Goal: Transaction & Acquisition: Purchase product/service

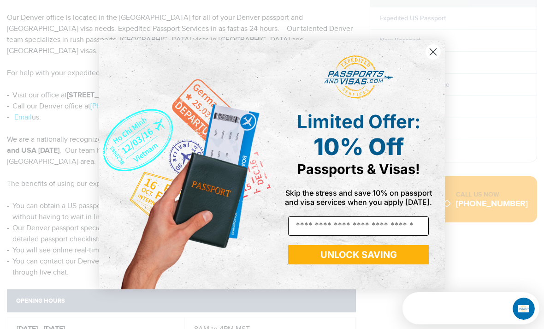
click at [354, 236] on input "Email" at bounding box center [358, 225] width 141 height 19
type input "**********"
click at [404, 260] on button "UNLOCK SAVING" at bounding box center [358, 254] width 141 height 19
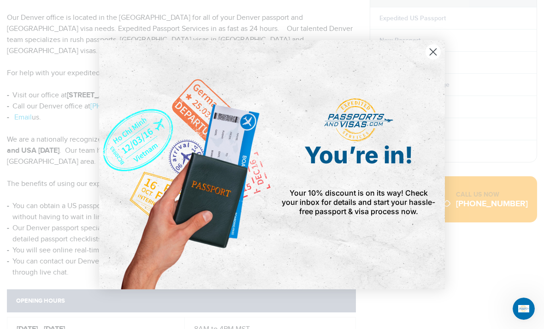
click at [433, 59] on circle "Close dialog" at bounding box center [433, 51] width 15 height 15
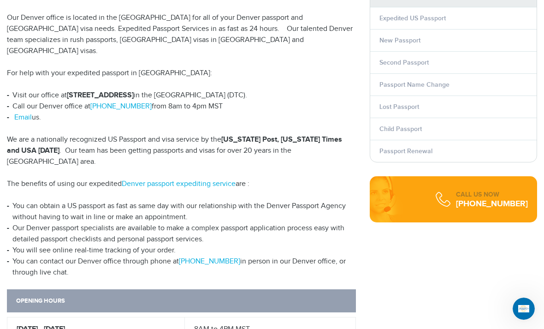
click at [116, 36] on p "Our Denver office is located in the [GEOGRAPHIC_DATA] for all of your Denver pa…" at bounding box center [181, 34] width 349 height 44
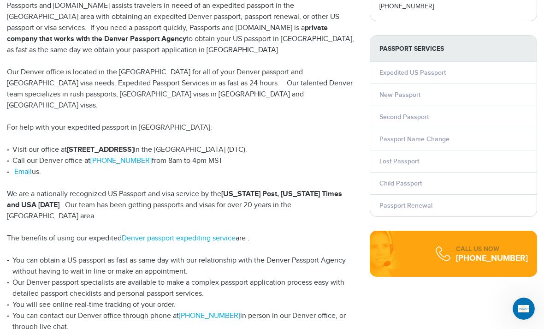
click at [188, 158] on li "Call our Denver office at [PHONE_NUMBER] from 8am to 4pm MST" at bounding box center [181, 160] width 349 height 11
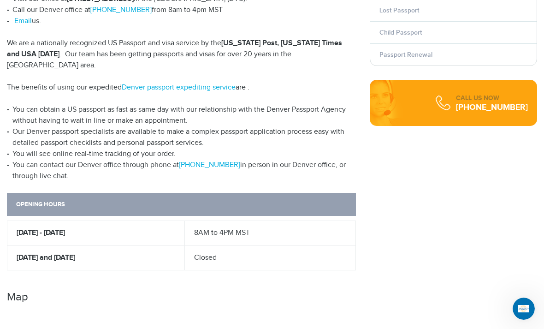
scroll to position [390, 0]
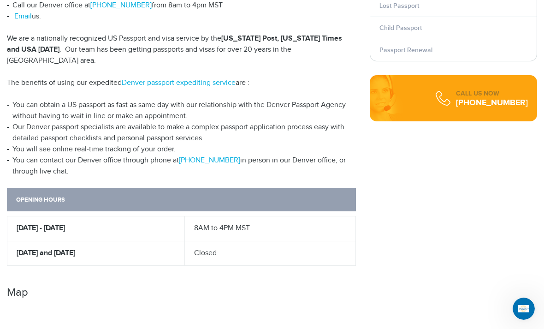
click at [248, 217] on td "8AM to 4PM MST" at bounding box center [270, 228] width 171 height 25
click at [127, 122] on li "Our Denver passport specialists are available to make a complex passport applic…" at bounding box center [181, 133] width 349 height 22
click at [130, 122] on li "Our Denver passport specialists are available to make a complex passport applic…" at bounding box center [181, 133] width 349 height 22
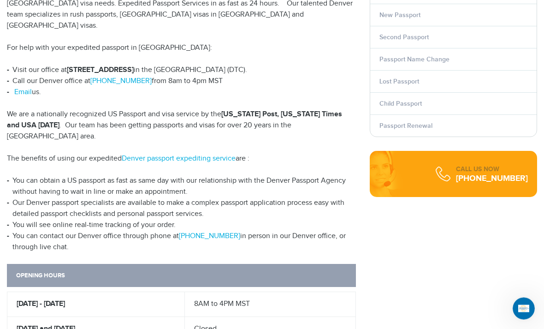
scroll to position [213, 0]
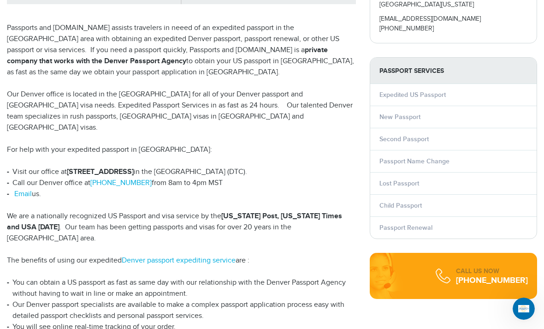
click at [90, 106] on p "Our Denver office is located in the [GEOGRAPHIC_DATA] for all of your Denver pa…" at bounding box center [181, 111] width 349 height 44
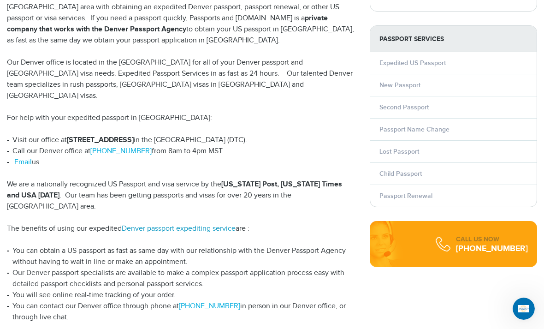
scroll to position [244, 0]
click at [137, 268] on li "Our Denver passport specialists are available to make a complex passport applic…" at bounding box center [181, 279] width 349 height 22
click at [155, 276] on li "Our Denver passport specialists are available to make a complex passport applic…" at bounding box center [181, 279] width 349 height 22
click at [235, 273] on li "Our Denver passport specialists are available to make a complex passport applic…" at bounding box center [181, 279] width 349 height 22
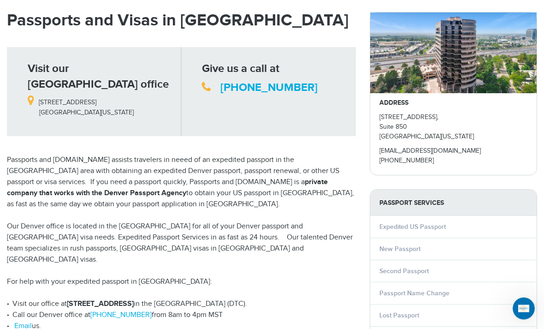
scroll to position [81, 0]
drag, startPoint x: 451, startPoint y: 152, endPoint x: 278, endPoint y: 248, distance: 197.3
click at [325, 199] on p "Passports and [DOMAIN_NAME] assists travelers in neeed of an expedited passport…" at bounding box center [181, 181] width 349 height 55
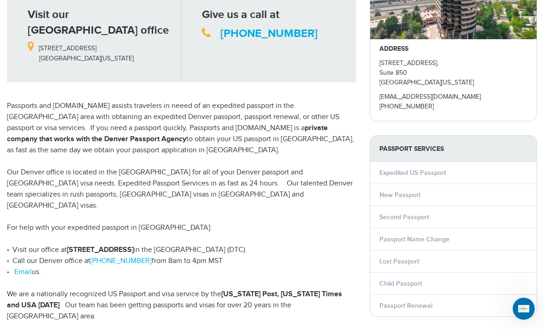
scroll to position [135, 0]
click at [420, 174] on link "Expedited US Passport" at bounding box center [412, 172] width 66 height 8
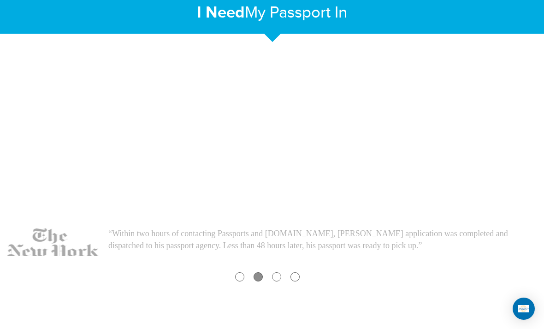
scroll to position [195, 0]
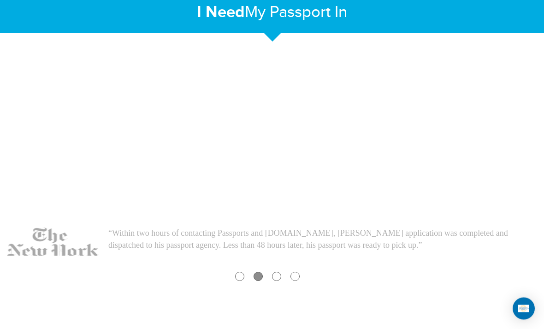
click at [238, 276] on div at bounding box center [239, 276] width 9 height 9
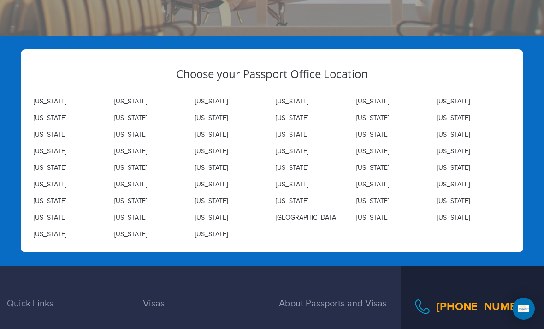
scroll to position [1023, 0]
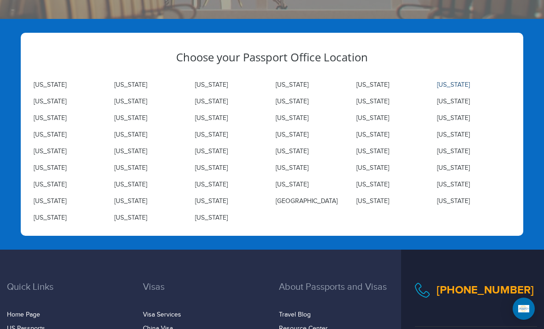
click at [442, 83] on link "Colorado" at bounding box center [453, 84] width 33 height 7
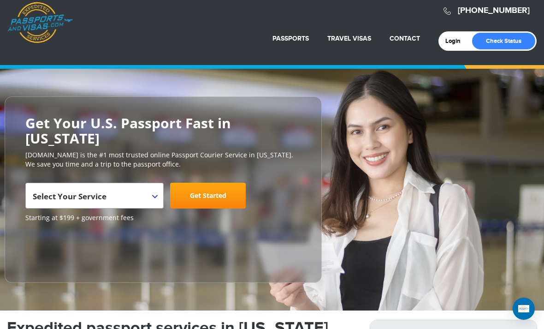
scroll to position [9, 0]
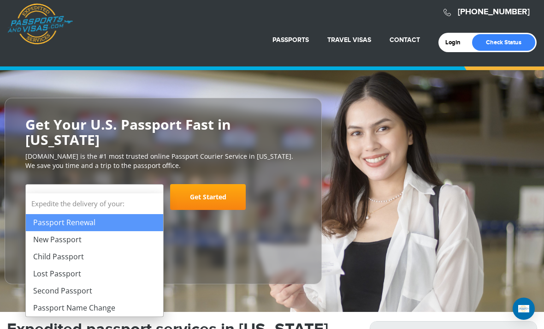
click at [154, 196] on b at bounding box center [155, 198] width 6 height 4
select select "**********"
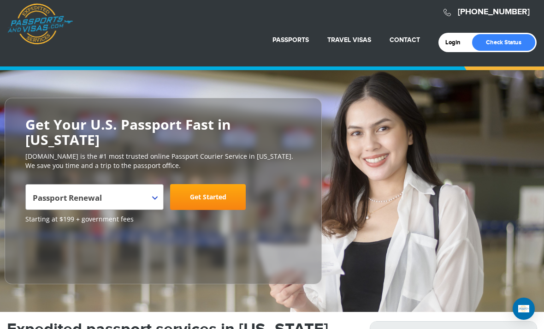
click at [223, 184] on link "Get Started" at bounding box center [208, 197] width 76 height 26
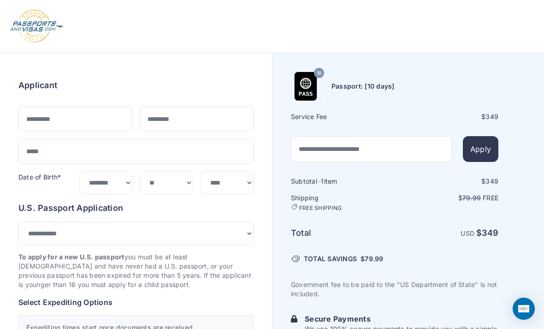
select select "***"
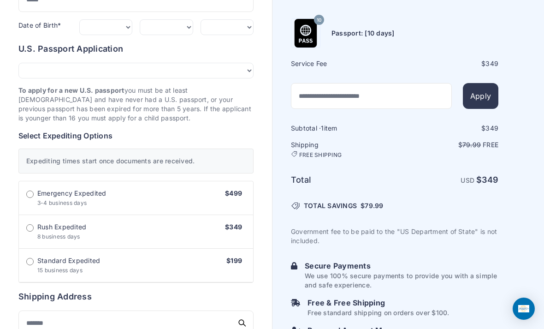
scroll to position [153, 0]
click at [175, 253] on label "Standard Expedited 15 business days $199" at bounding box center [136, 265] width 234 height 34
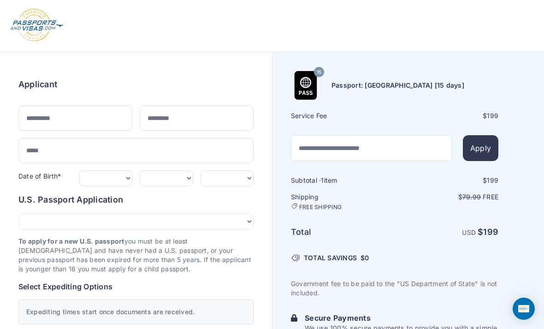
scroll to position [0, 0]
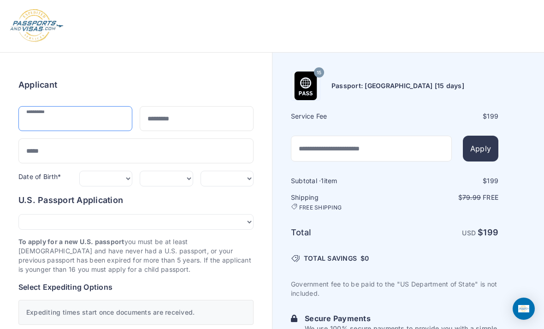
click at [95, 124] on input "text" at bounding box center [75, 118] width 114 height 25
type input "*******"
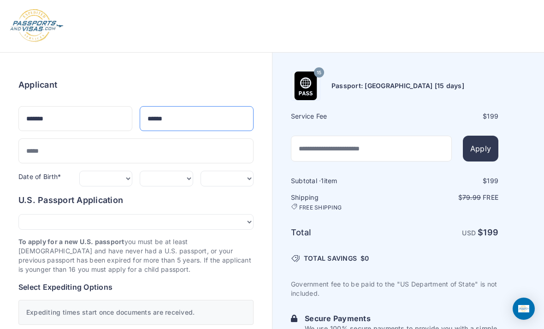
type input "******"
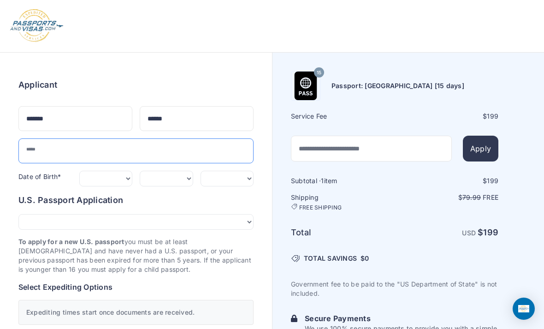
scroll to position [0, 0]
